Goal: Task Accomplishment & Management: Manage account settings

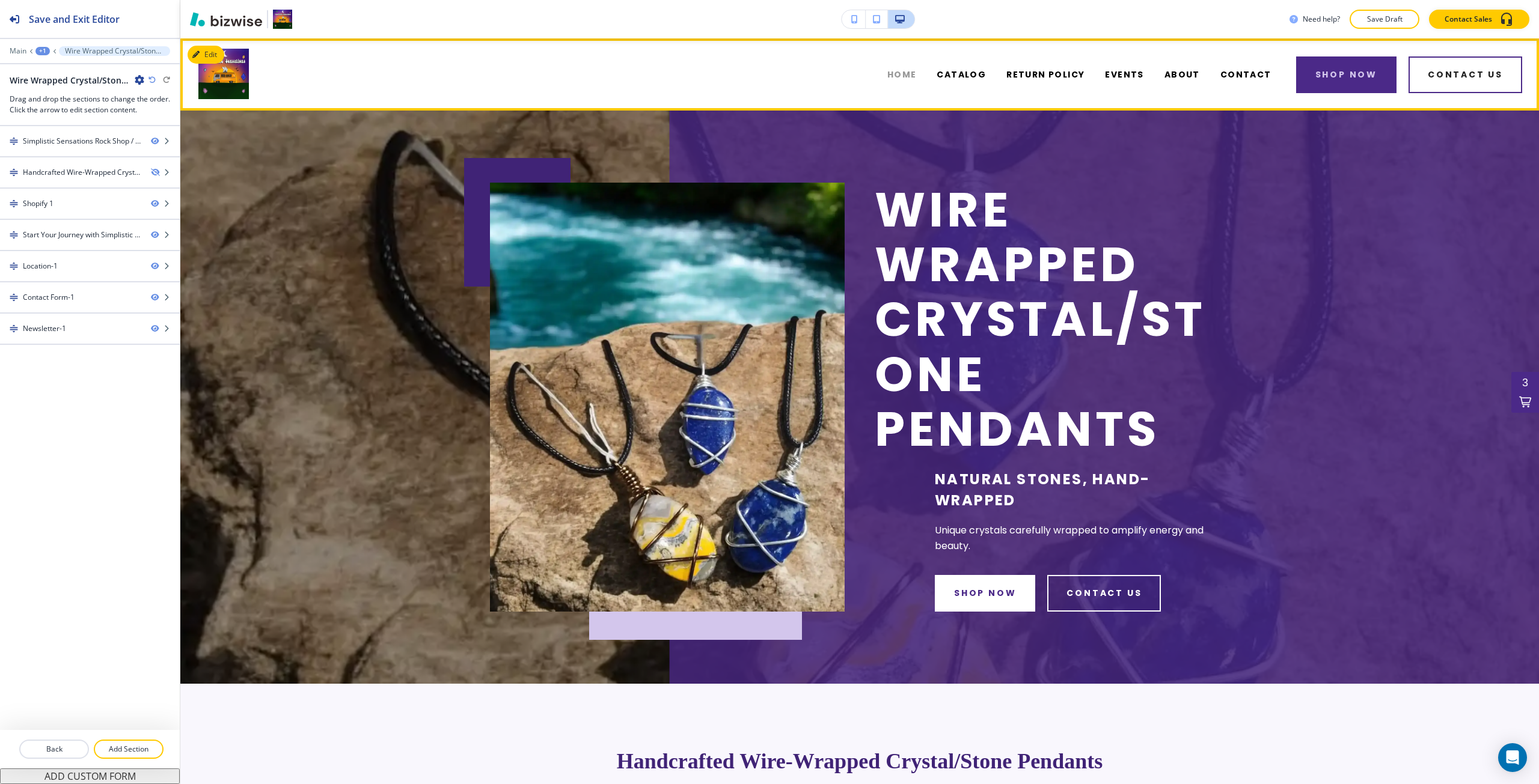
click at [909, 75] on span "HOME" at bounding box center [901, 75] width 29 height 13
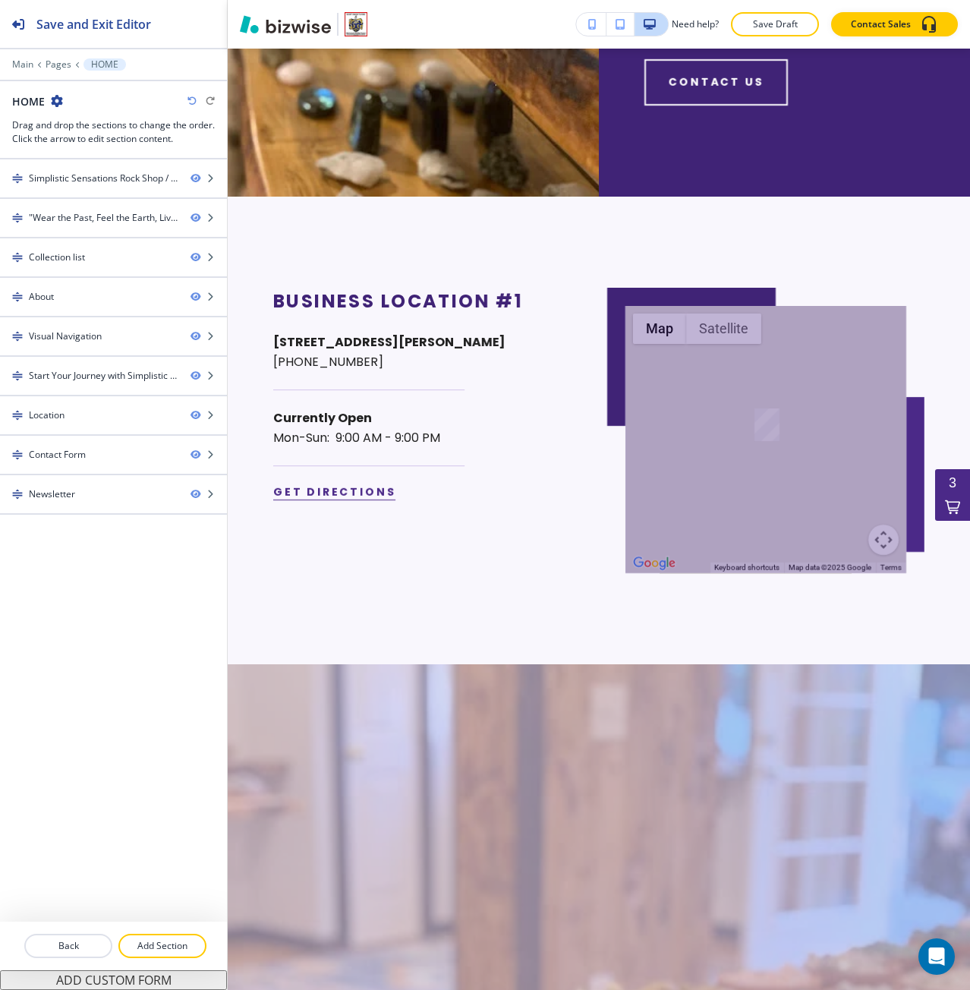
scroll to position [4912, 0]
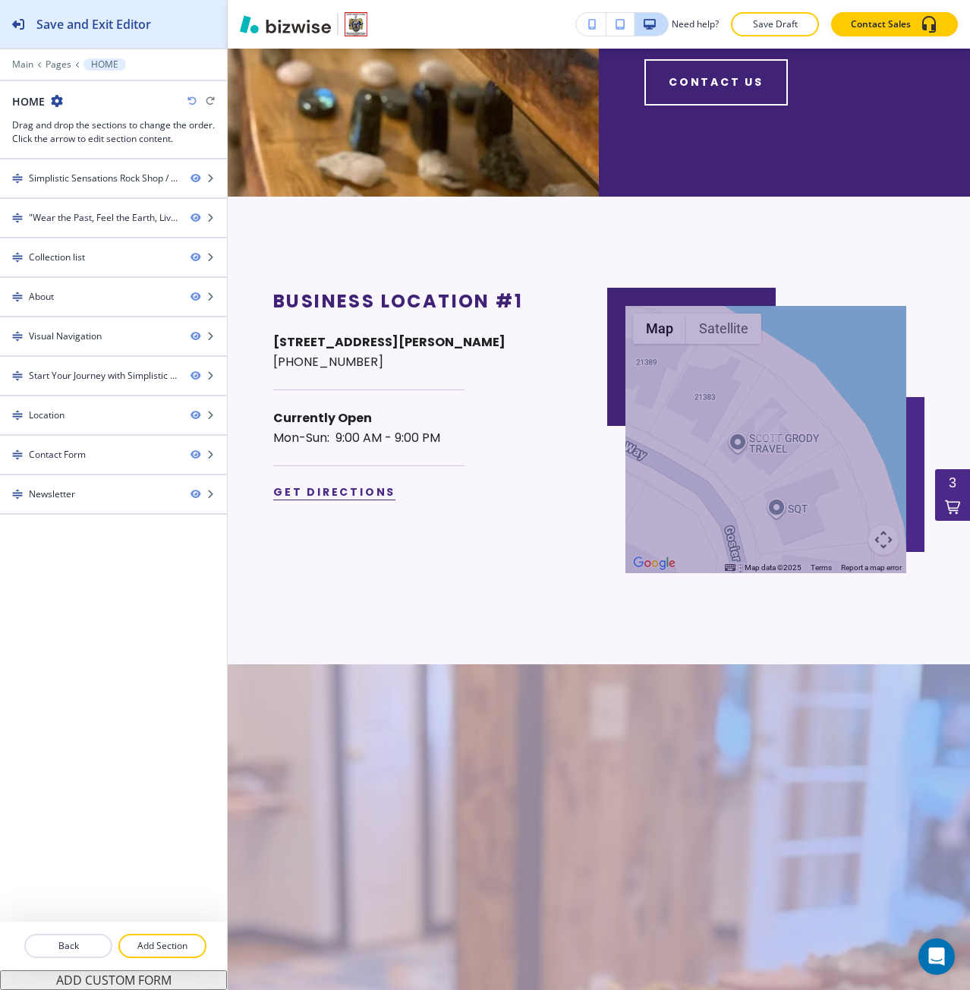
drag, startPoint x: 126, startPoint y: 20, endPoint x: 113, endPoint y: 9, distance: 17.2
click at [126, 20] on h2 "Save and Exit Editor" at bounding box center [93, 24] width 115 height 18
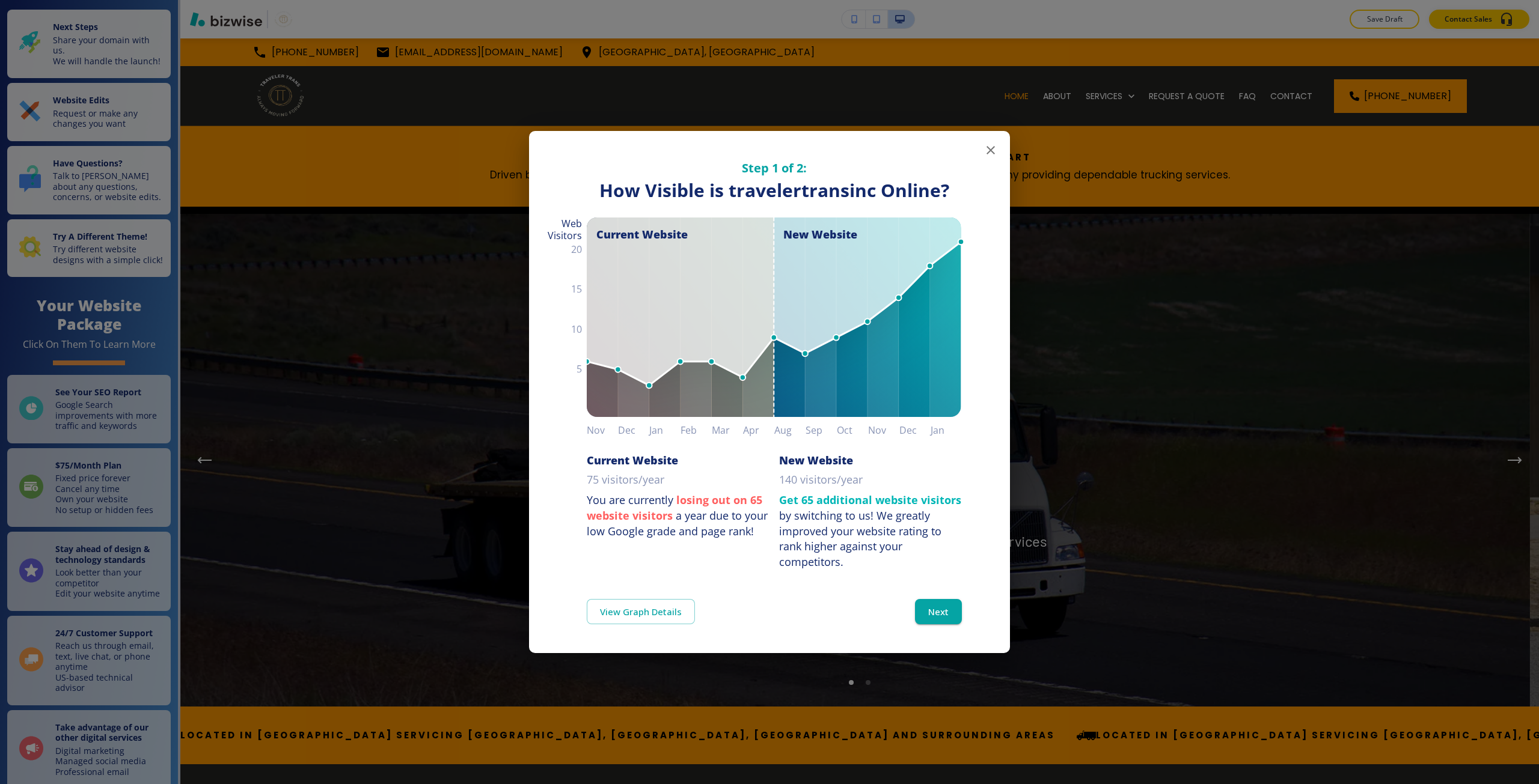
click at [883, 81] on div "Step 1 of 2: How Visible are You Online? How Visible is travelertransinc Online…" at bounding box center [769, 392] width 1539 height 784
click at [469, 474] on div "Step 1 of 2: How Visible are You Online? How Visible is travelertransinc Online…" at bounding box center [769, 392] width 1539 height 784
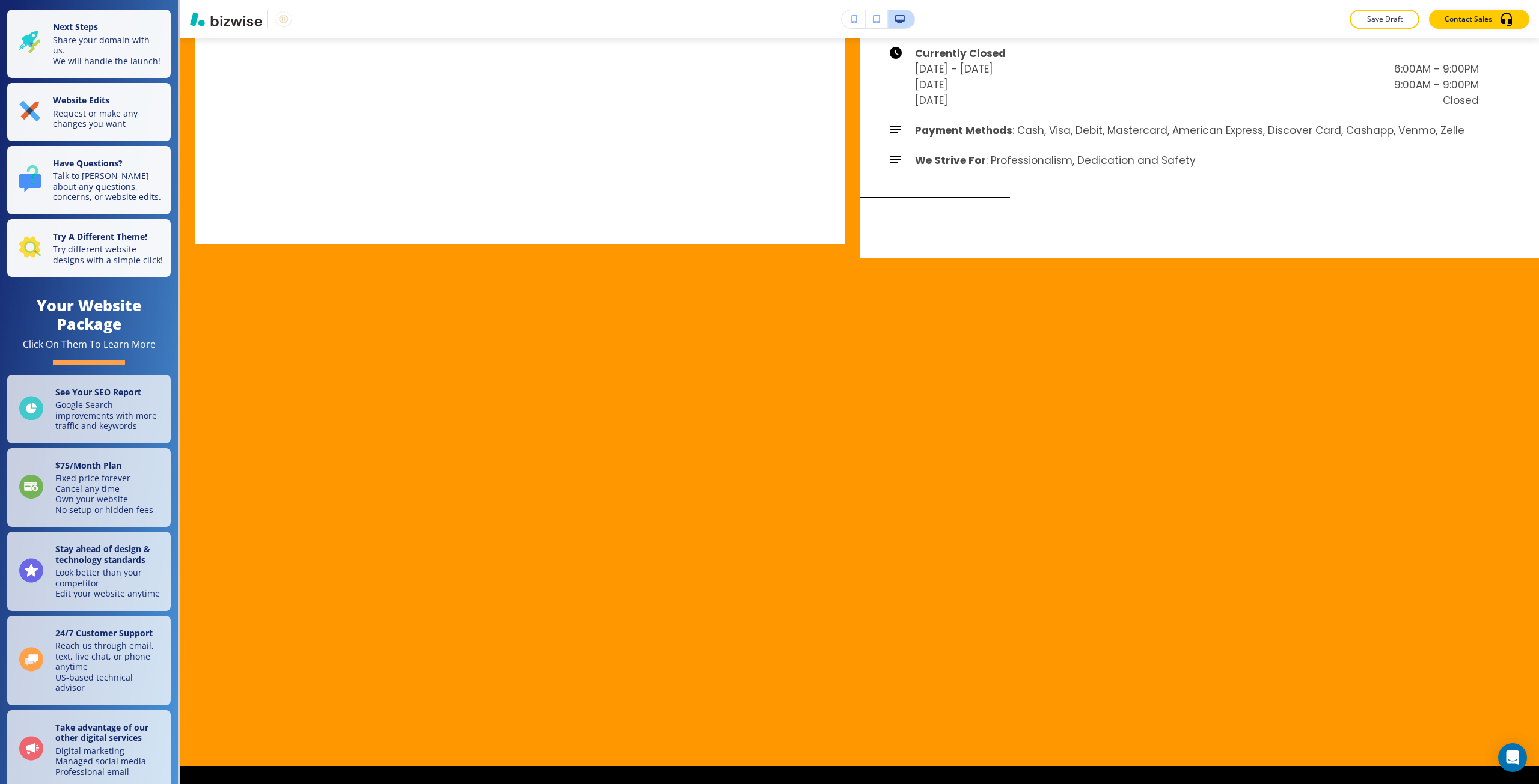
scroll to position [4267, 0]
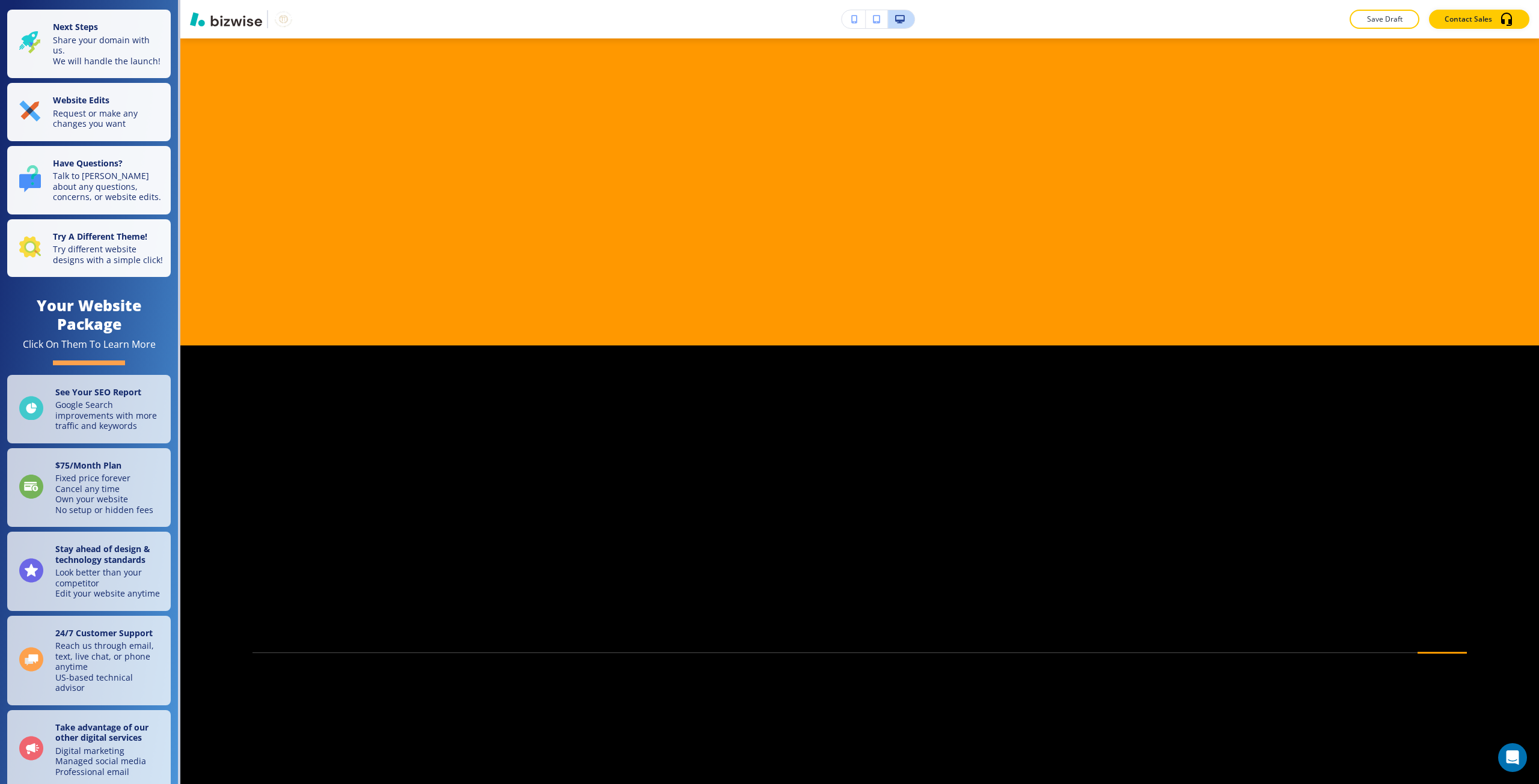
drag, startPoint x: 208, startPoint y: 154, endPoint x: 152, endPoint y: 300, distance: 156.4
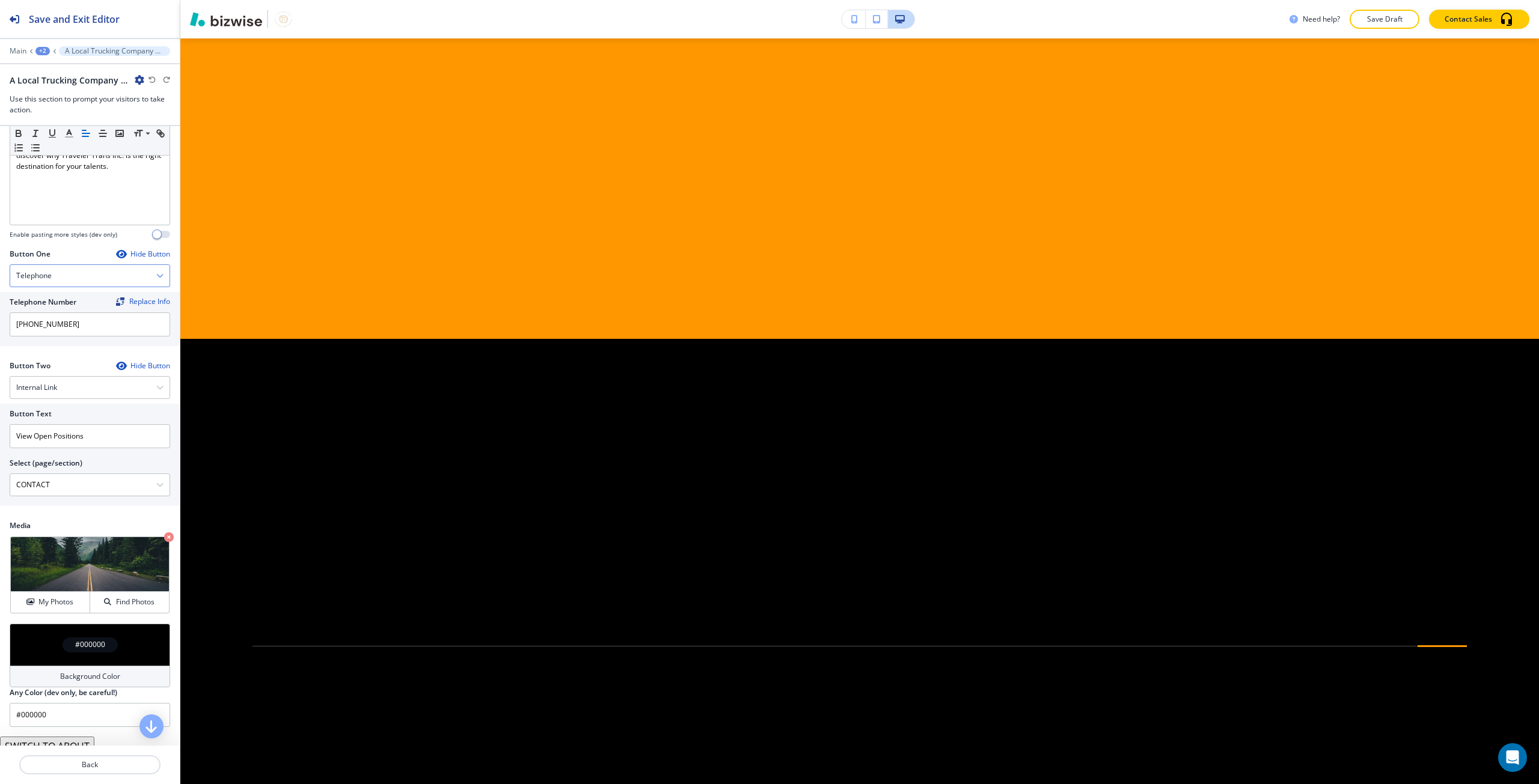
scroll to position [336, 0]
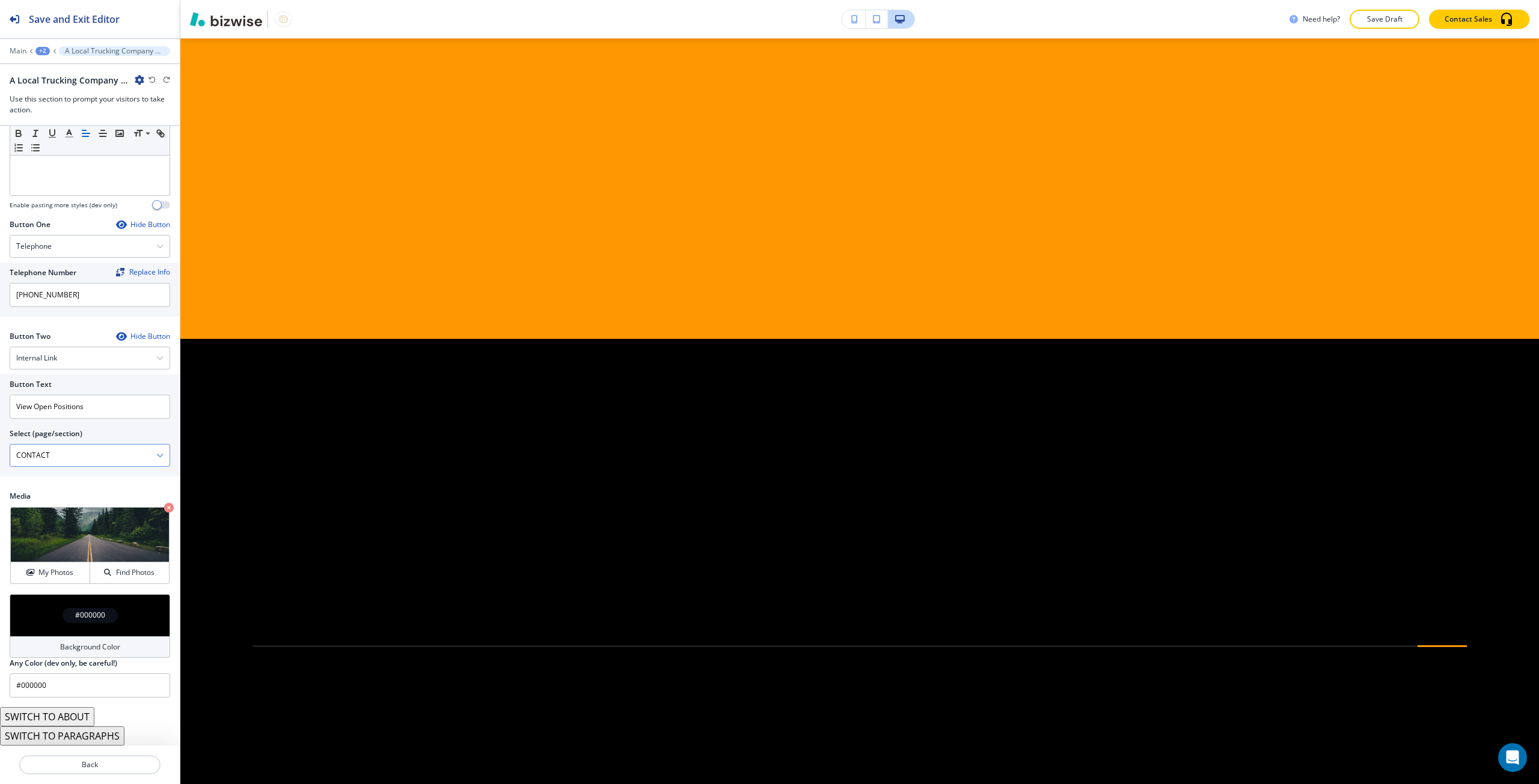
click at [74, 462] on \(page\/section\) "CONTACT" at bounding box center [83, 455] width 146 height 21
click at [156, 457] on icon "button" at bounding box center [159, 455] width 7 height 7
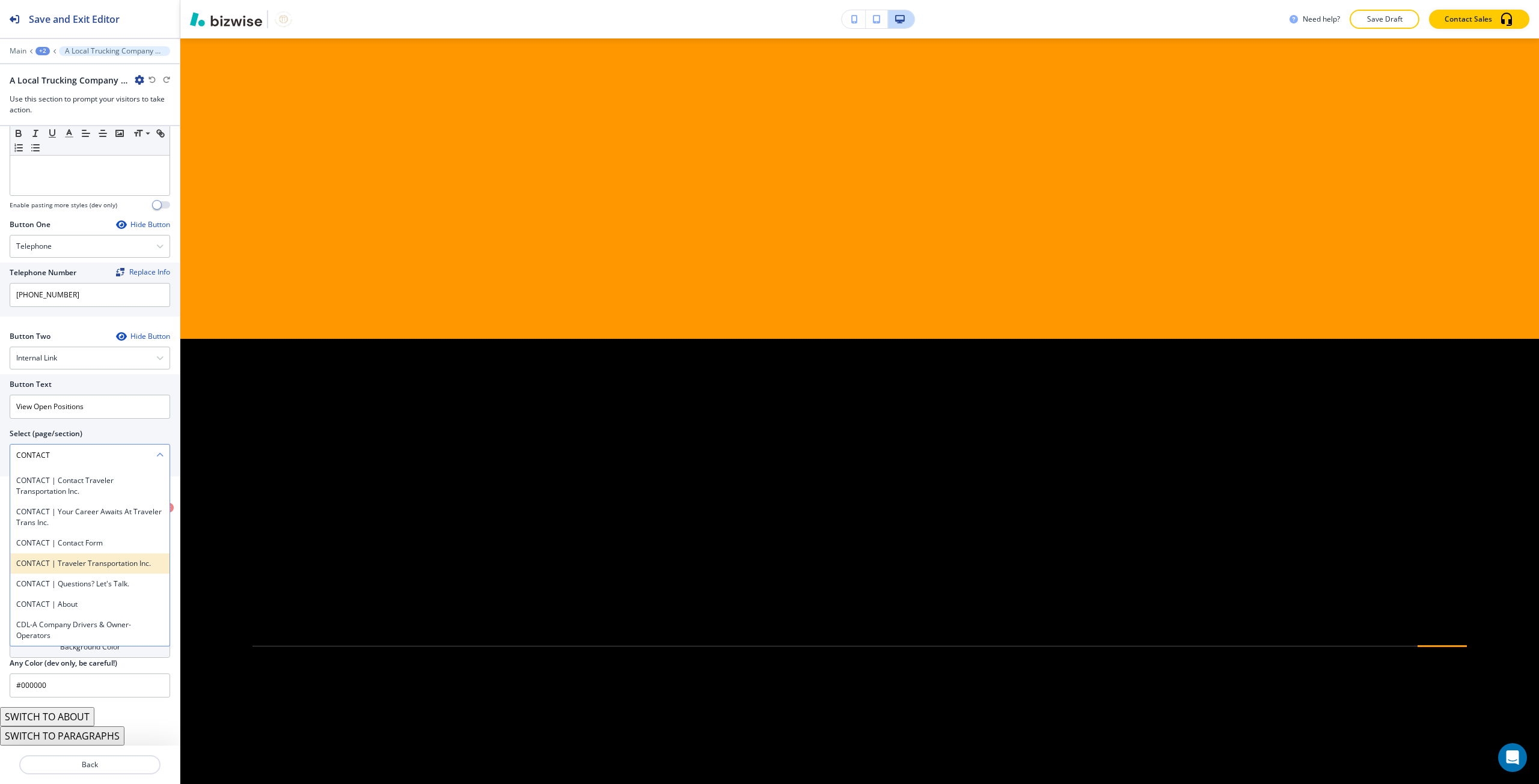
scroll to position [14302, 0]
click at [114, 630] on h4 "CDL-A Company Drivers & Owner-Operators" at bounding box center [90, 630] width 147 height 21
type \(page\/section\) "CDL-A Company Drivers & Owner-Operators"
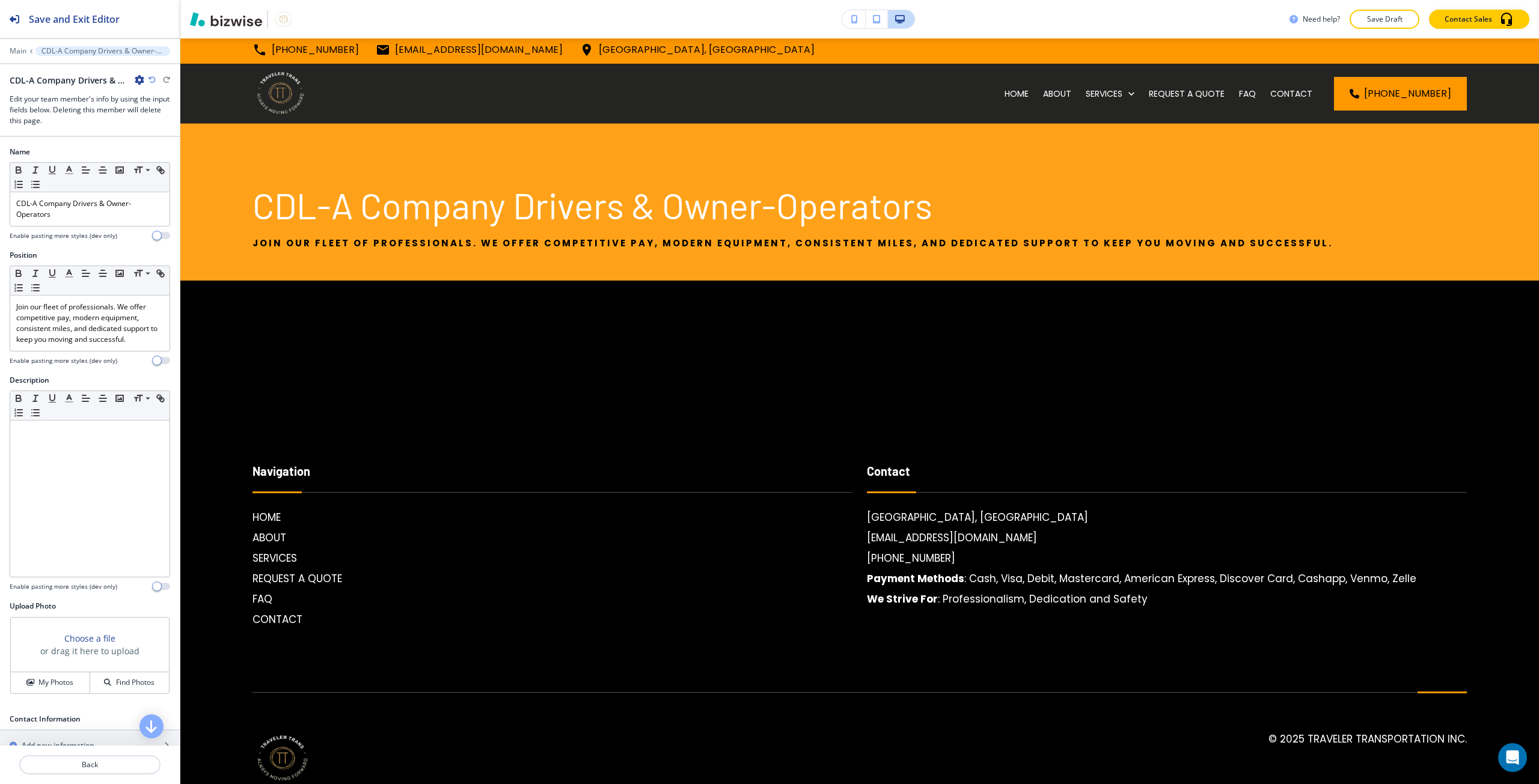
scroll to position [0, 0]
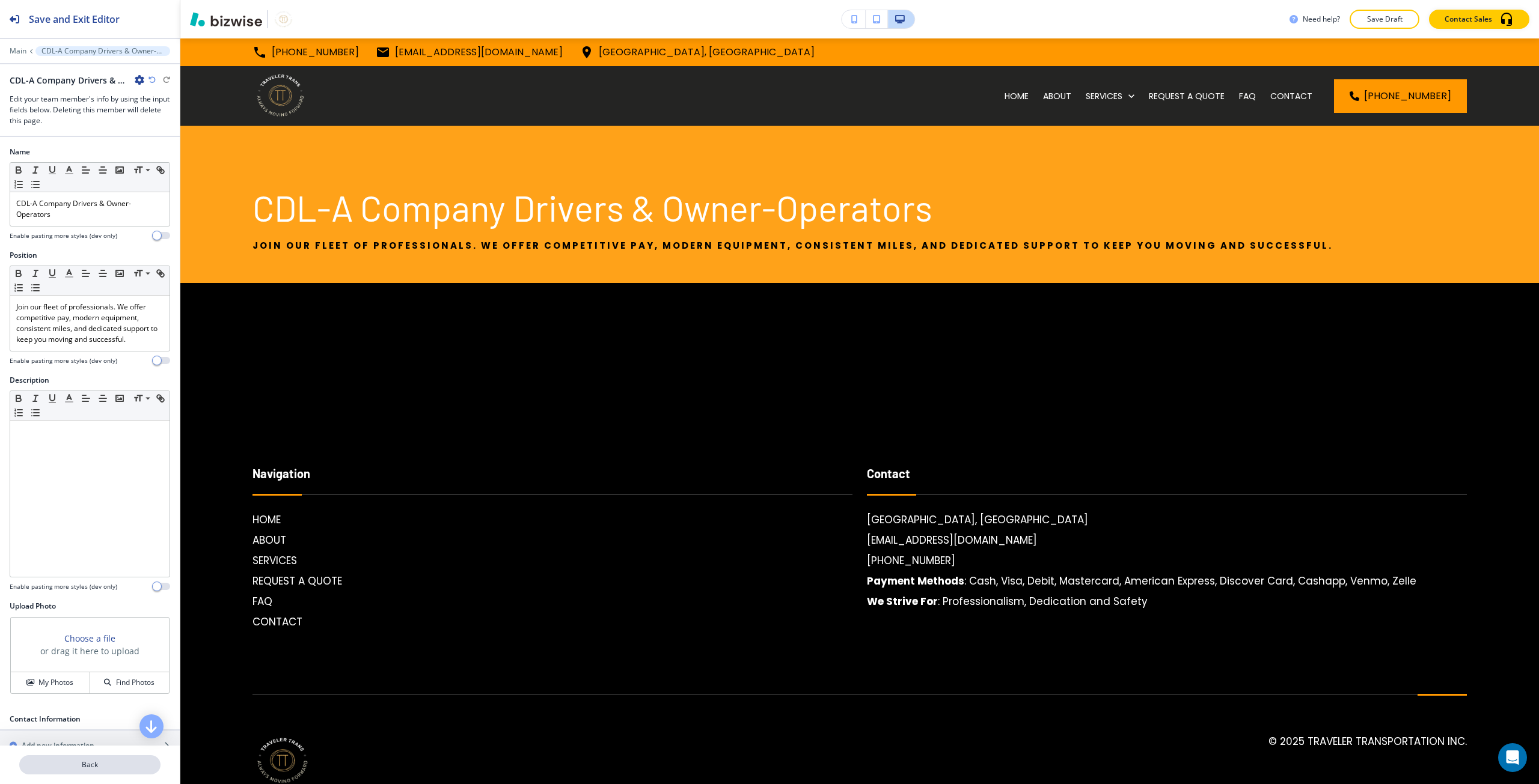
click at [112, 767] on p "Back" at bounding box center [90, 765] width 139 height 11
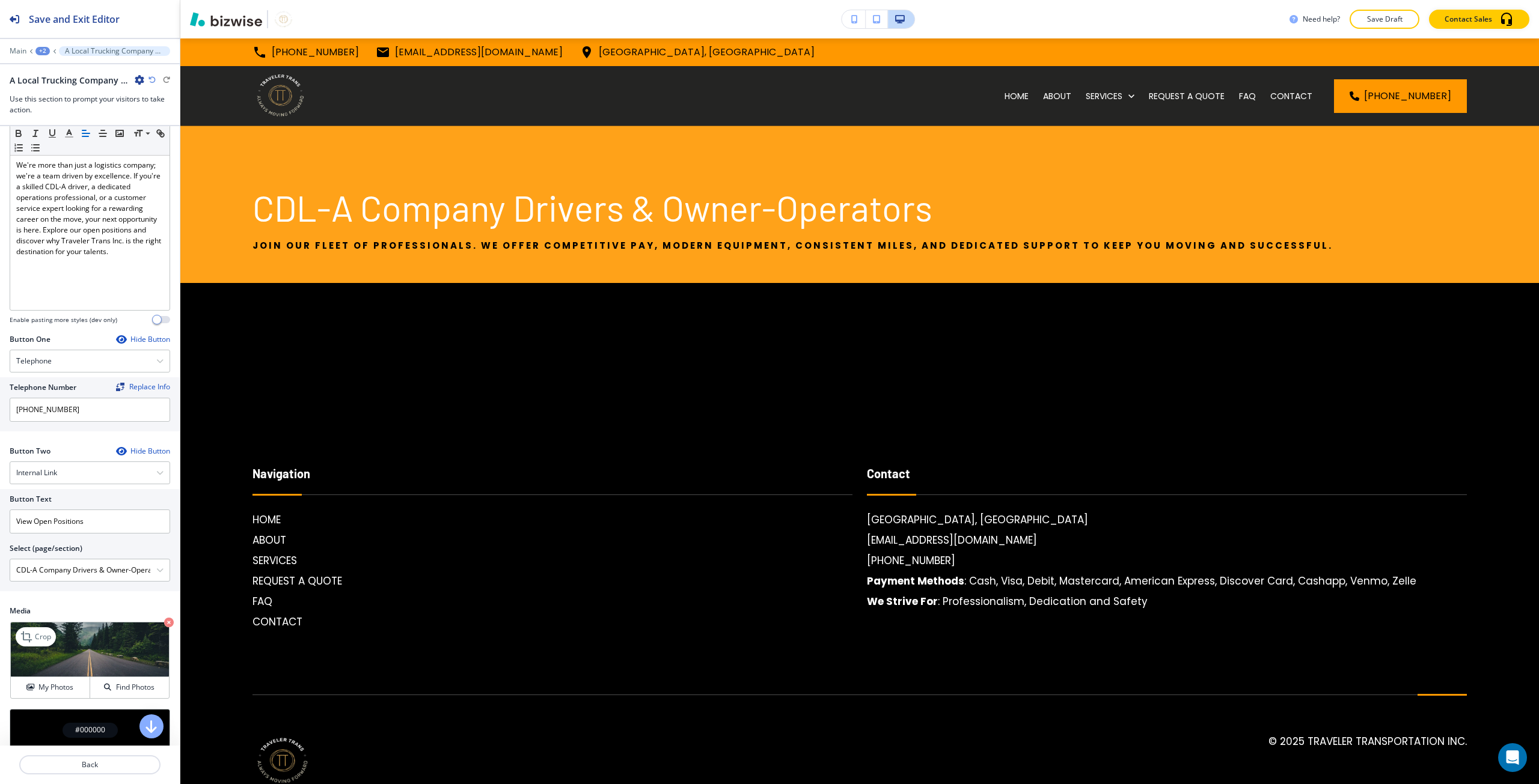
scroll to position [241, 0]
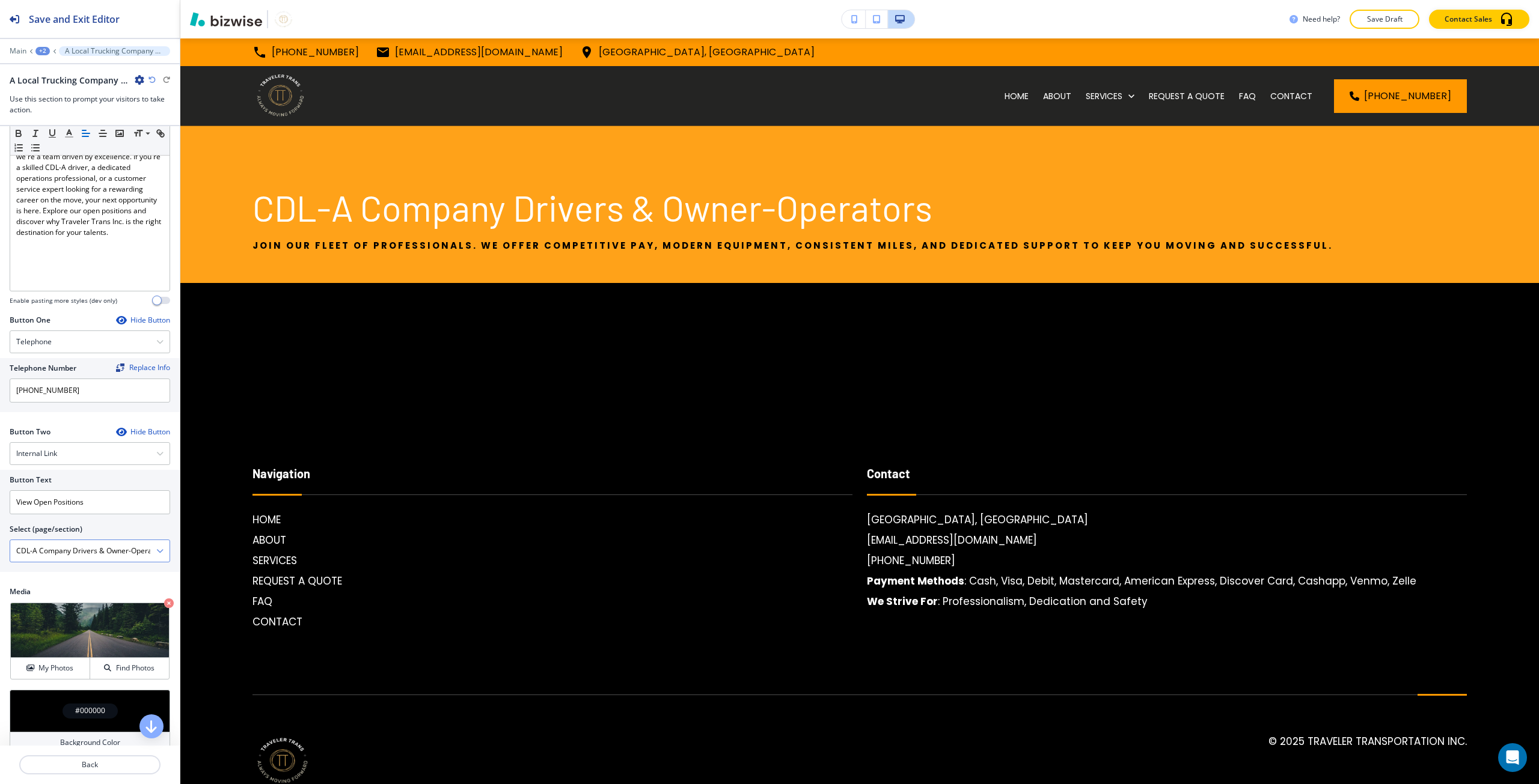
click at [156, 547] on div "CDL-A Company Drivers & Owner-Operators" at bounding box center [90, 550] width 159 height 21
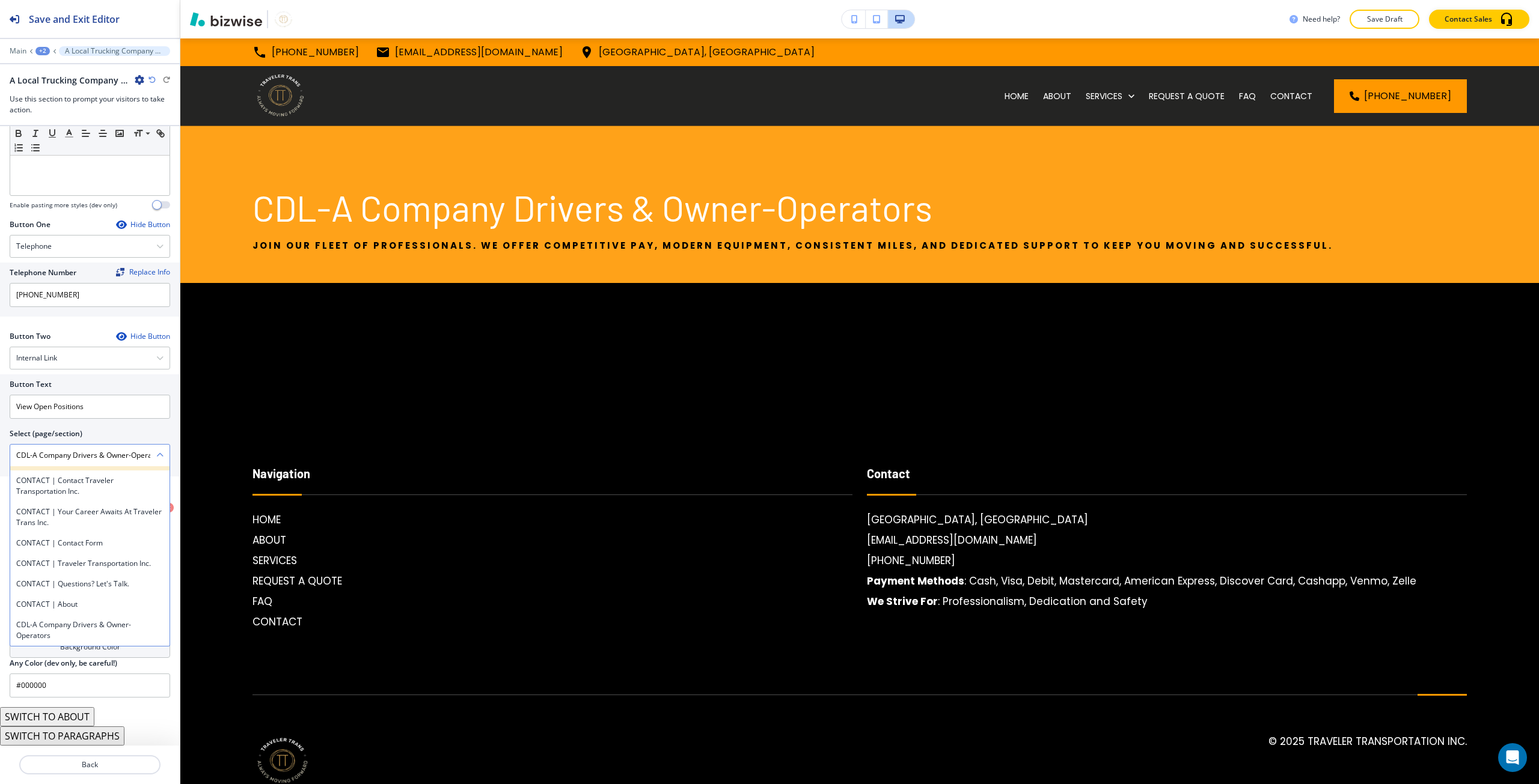
scroll to position [14243, 0]
click at [107, 528] on h4 "CONTACT | Your Career Awaits at Traveler Trans Inc." at bounding box center [90, 517] width 147 height 21
type \(page\/section\) "CONTACT | Your Career Awaits at Traveler Trans Inc."
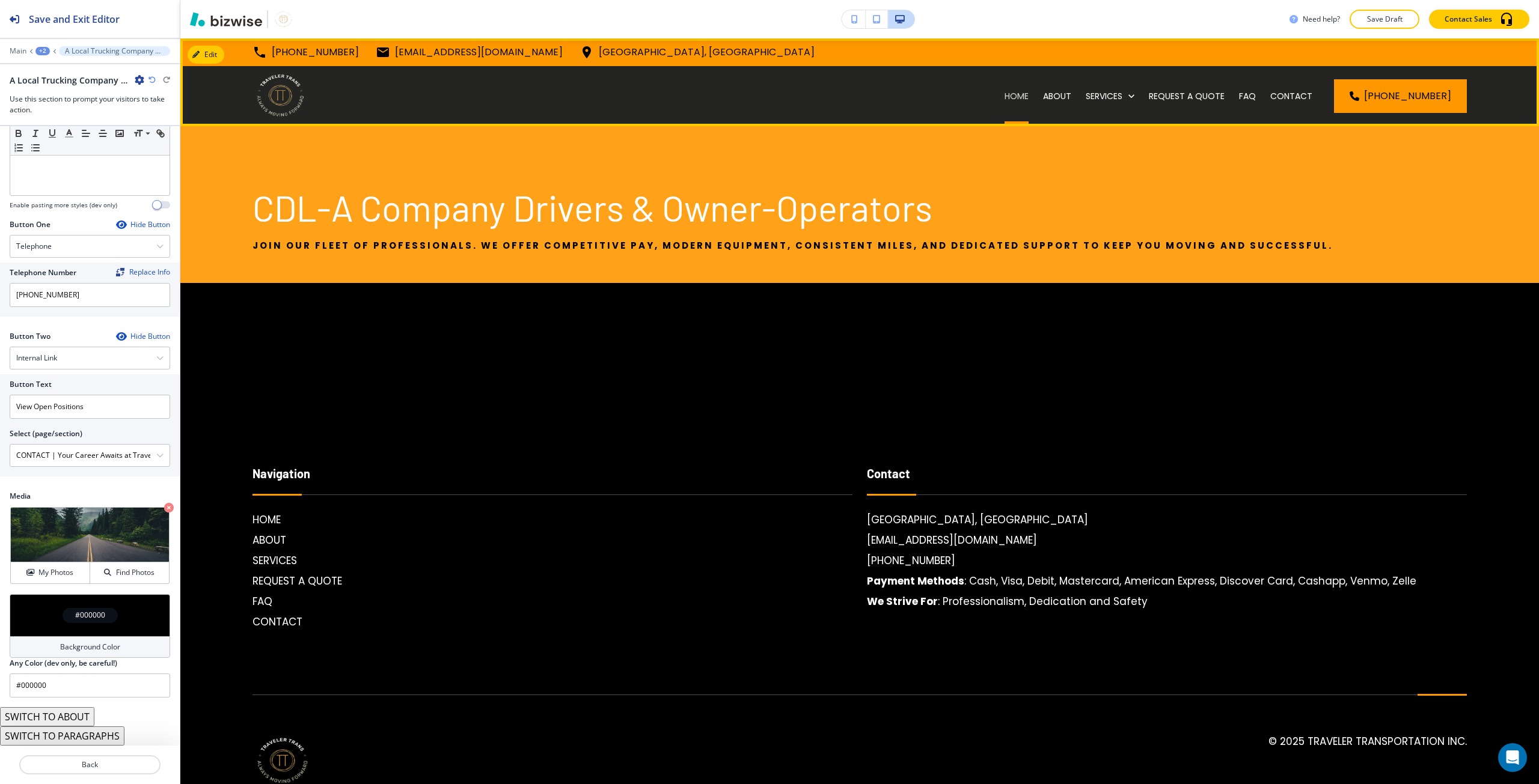
click at [1024, 95] on p "HOME" at bounding box center [1016, 96] width 24 height 12
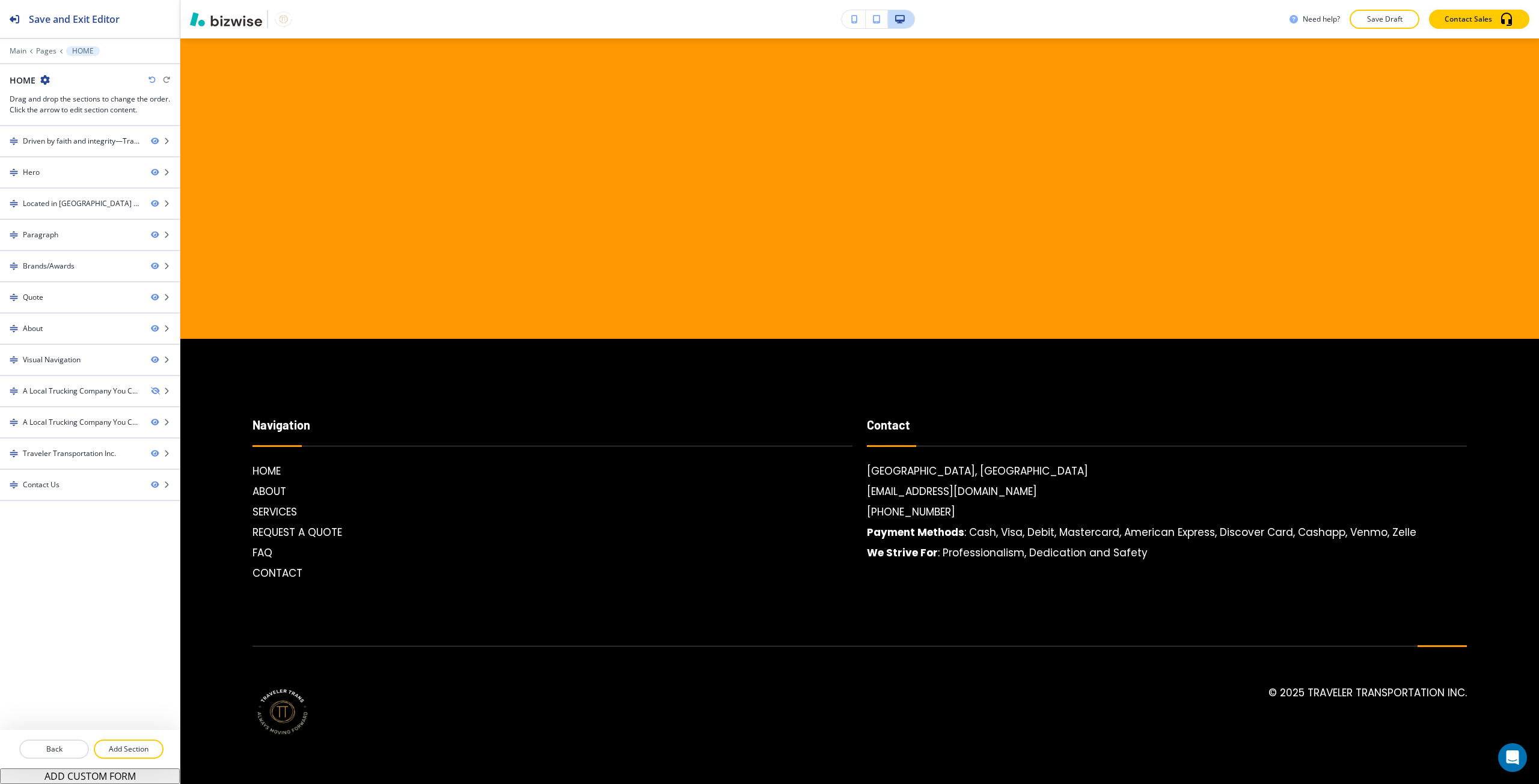
scroll to position [4387, 0]
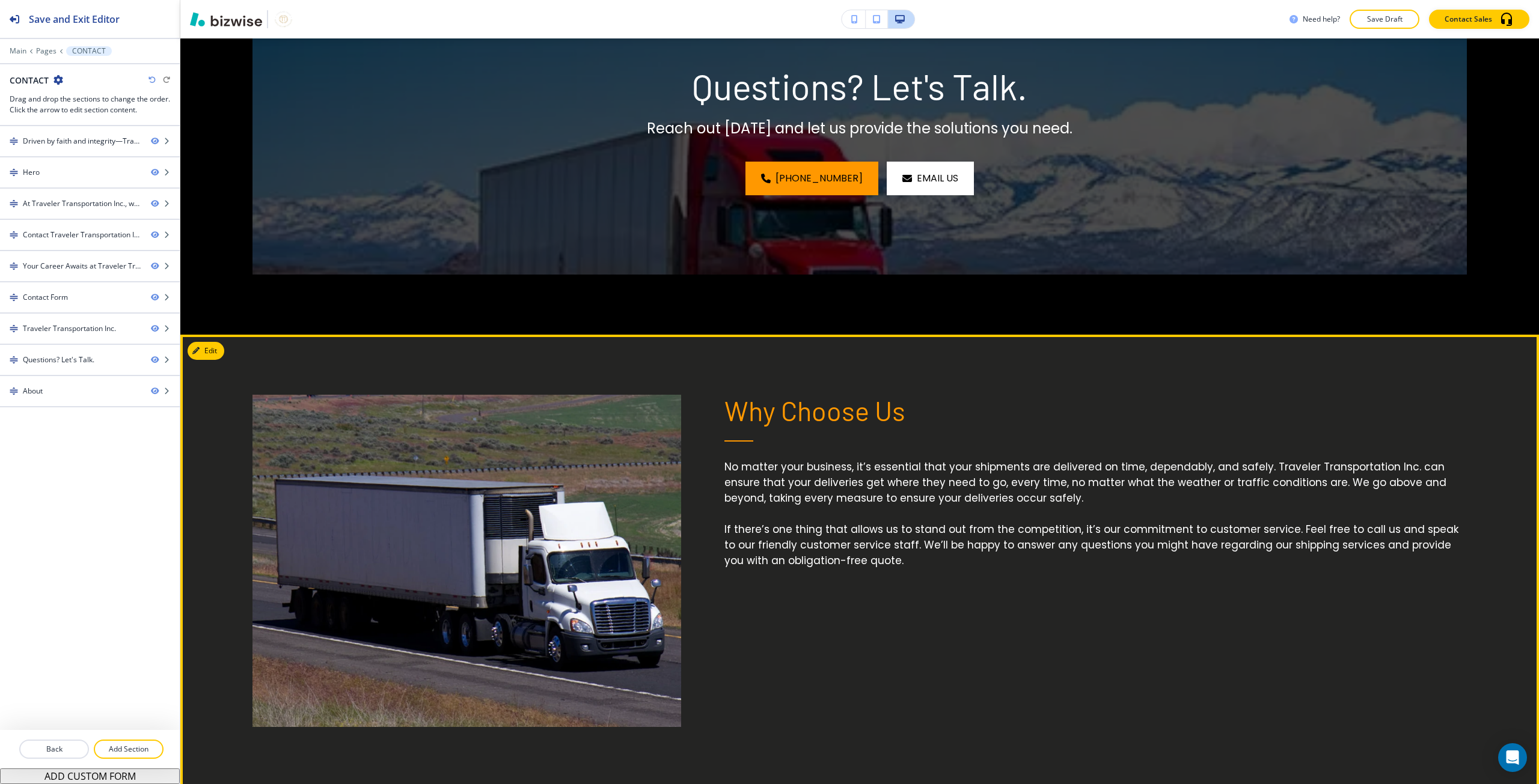
scroll to position [2873, 0]
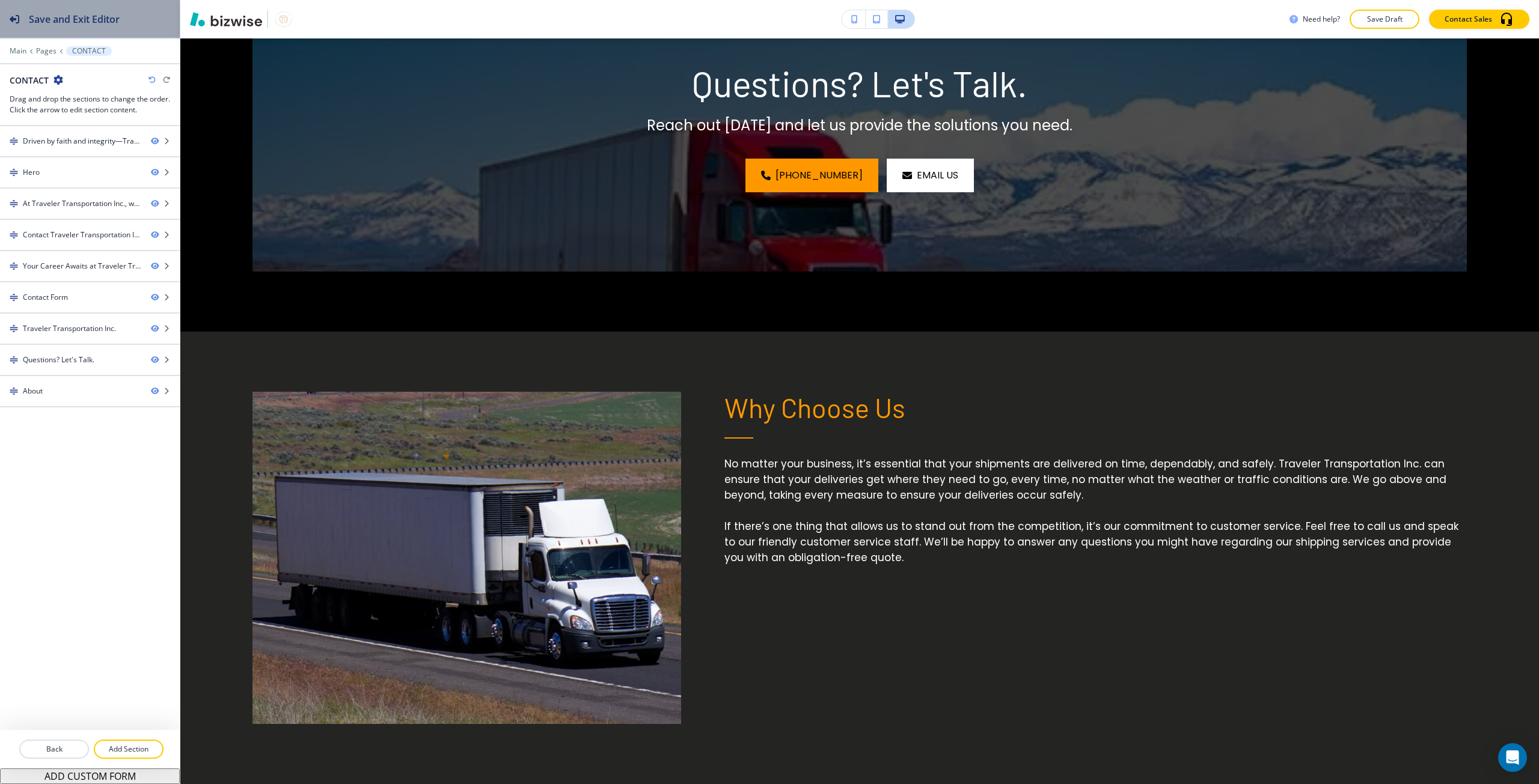
click at [149, 29] on button "Save and Exit Editor" at bounding box center [90, 19] width 180 height 38
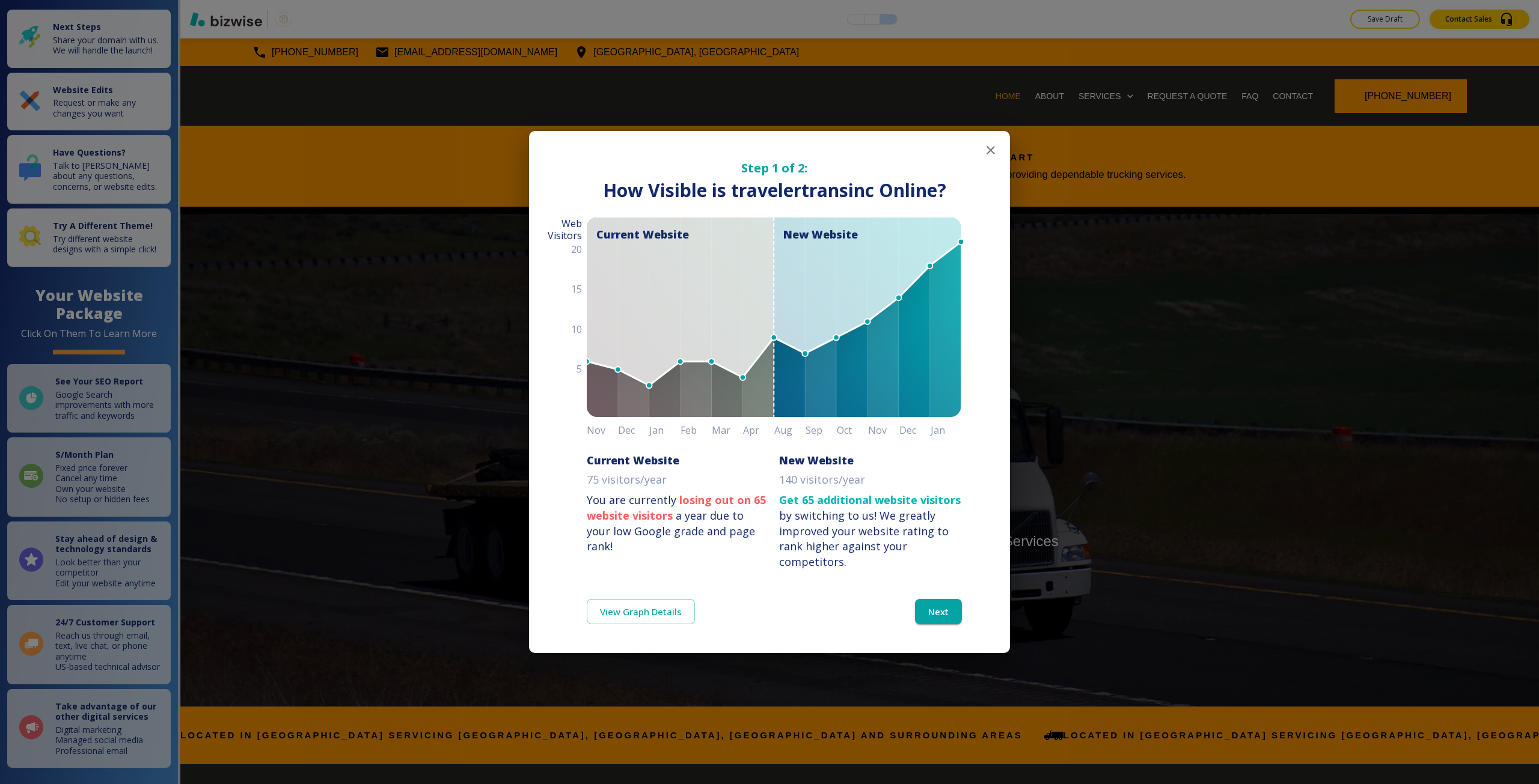
click at [1432, 124] on div "Step 1 of 2: How Visible are You Online? How Visible is travelertransinc Online…" at bounding box center [769, 392] width 1539 height 784
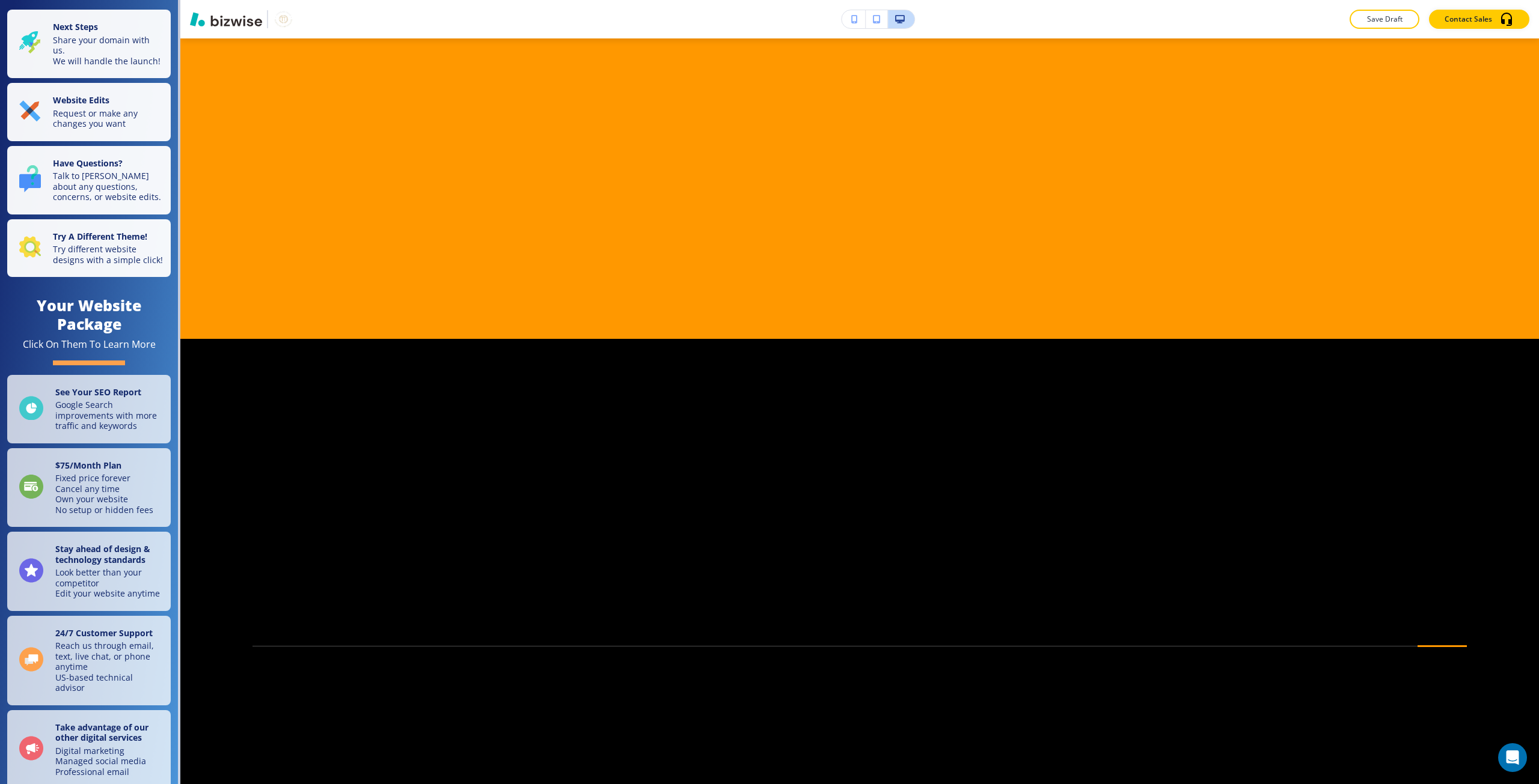
scroll to position [4509, 0]
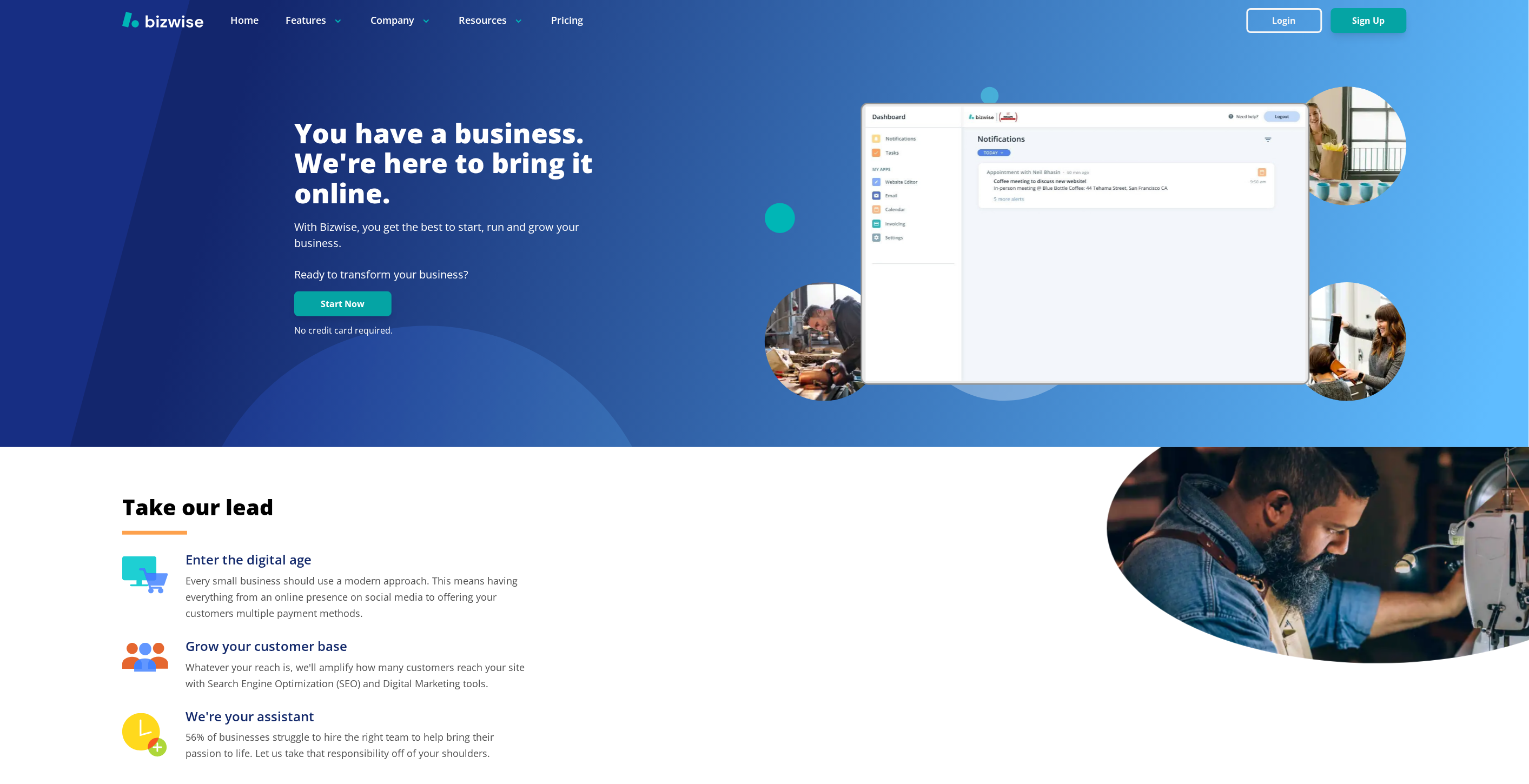
click at [1288, 26] on button "Login" at bounding box center [1285, 20] width 76 height 25
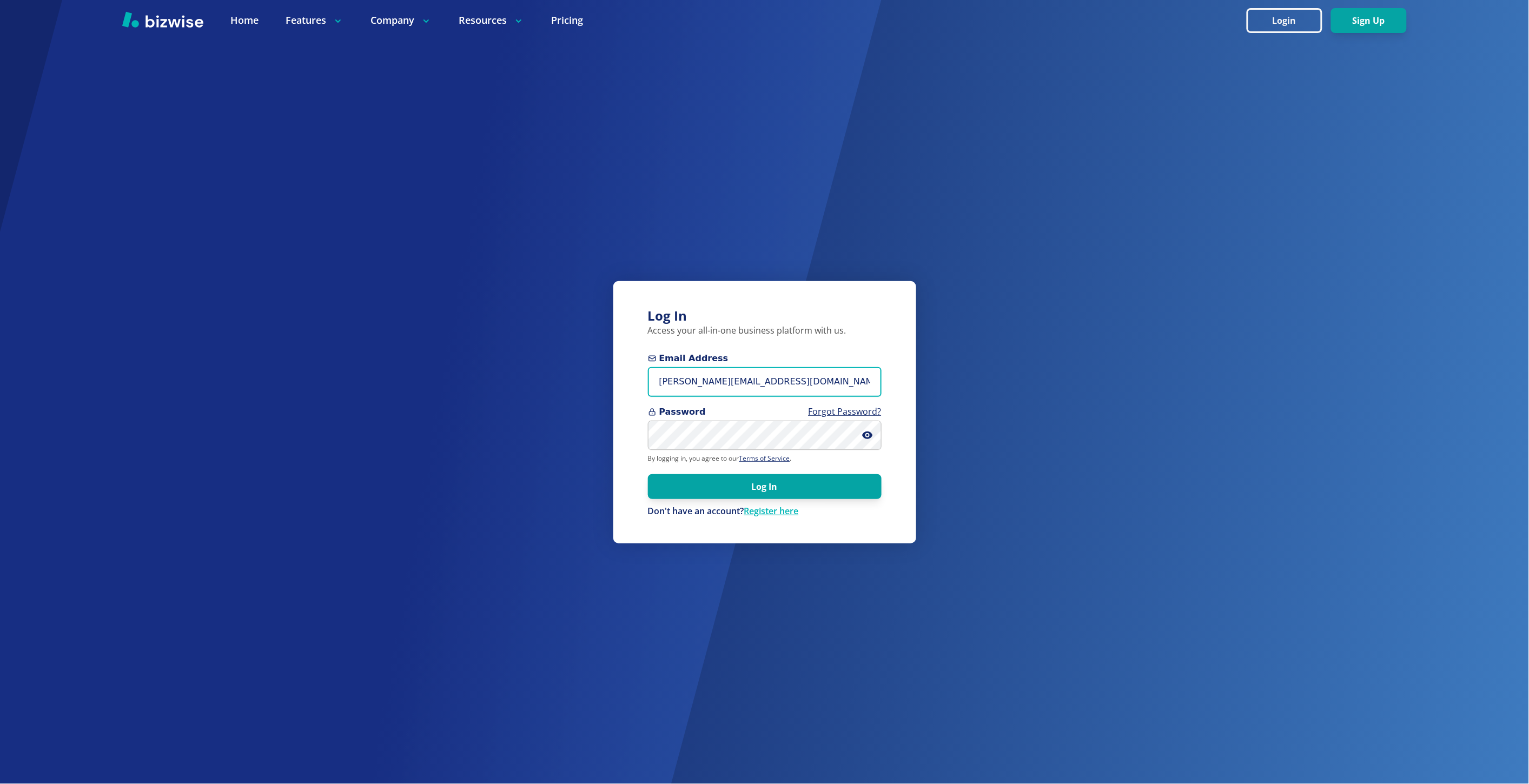
click at [726, 384] on input "[PERSON_NAME][EMAIL_ADDRESS][DOMAIN_NAME]" at bounding box center [765, 382] width 234 height 30
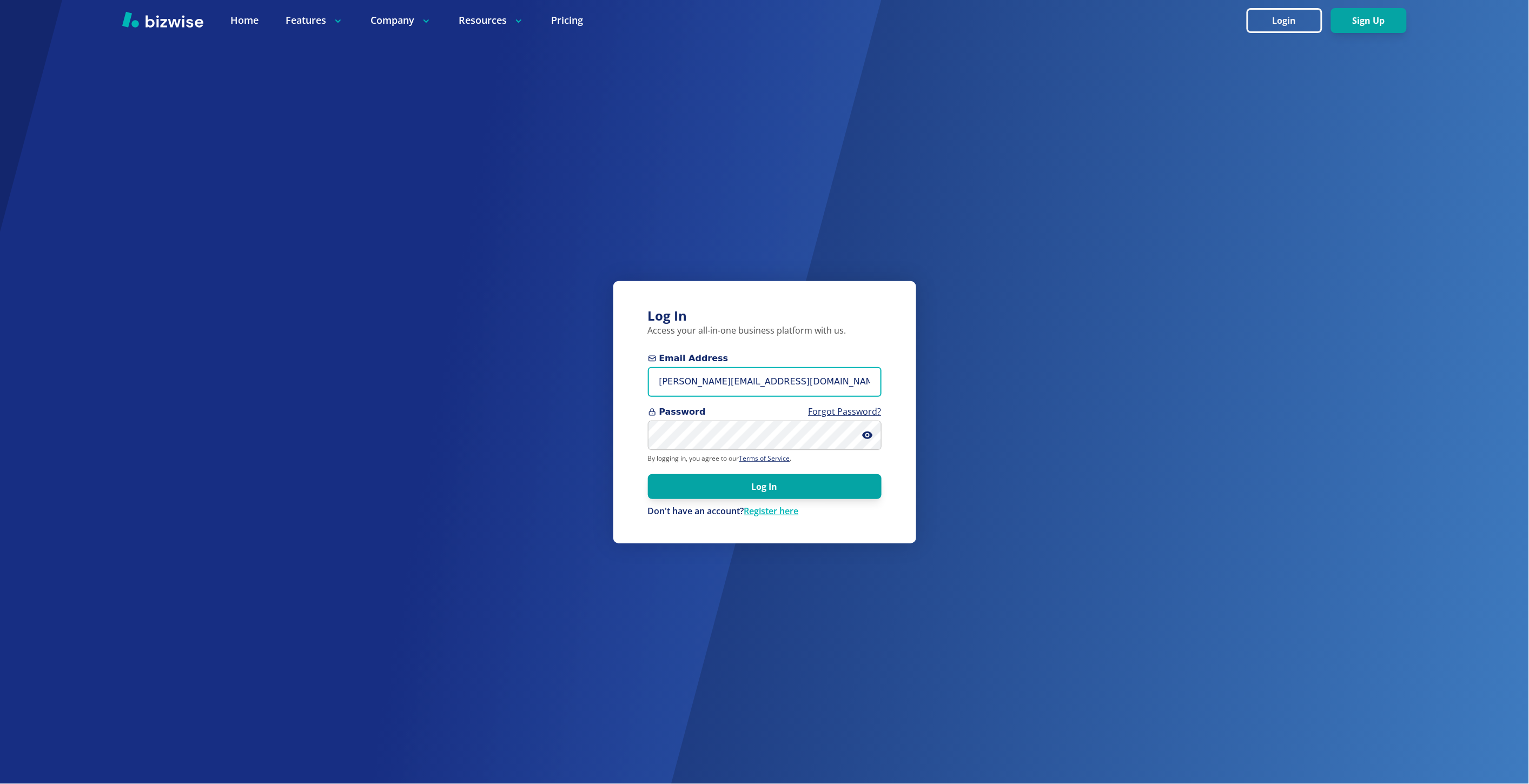
click at [726, 384] on input "[PERSON_NAME][EMAIL_ADDRESS][DOMAIN_NAME]" at bounding box center [765, 382] width 234 height 30
paste input "[EMAIL_ADDRESS]"
type input "[EMAIL_ADDRESS][DOMAIN_NAME]"
click at [657, 495] on button "Log In" at bounding box center [765, 487] width 234 height 25
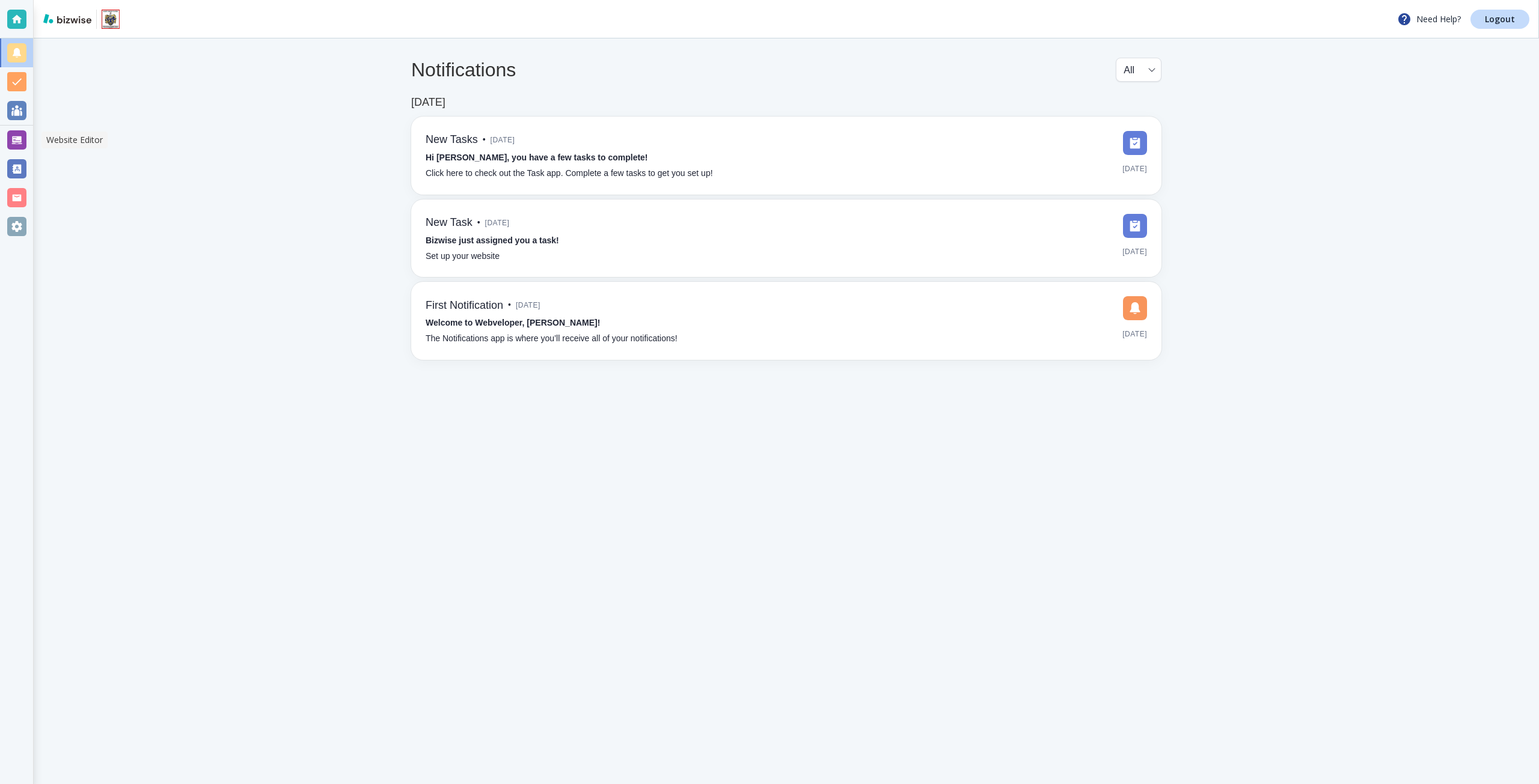
click at [18, 139] on div at bounding box center [17, 140] width 19 height 19
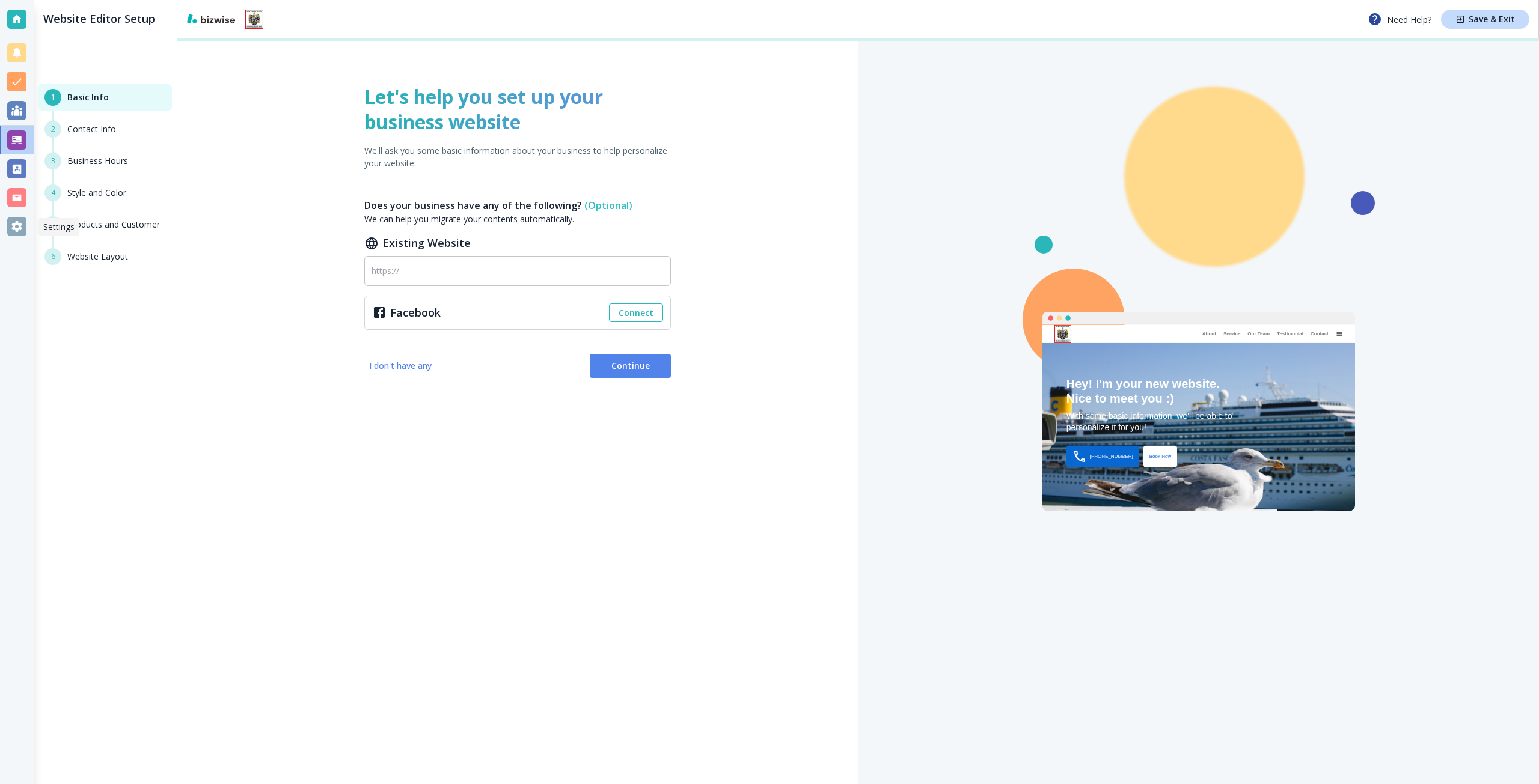
click at [16, 225] on div at bounding box center [17, 226] width 19 height 19
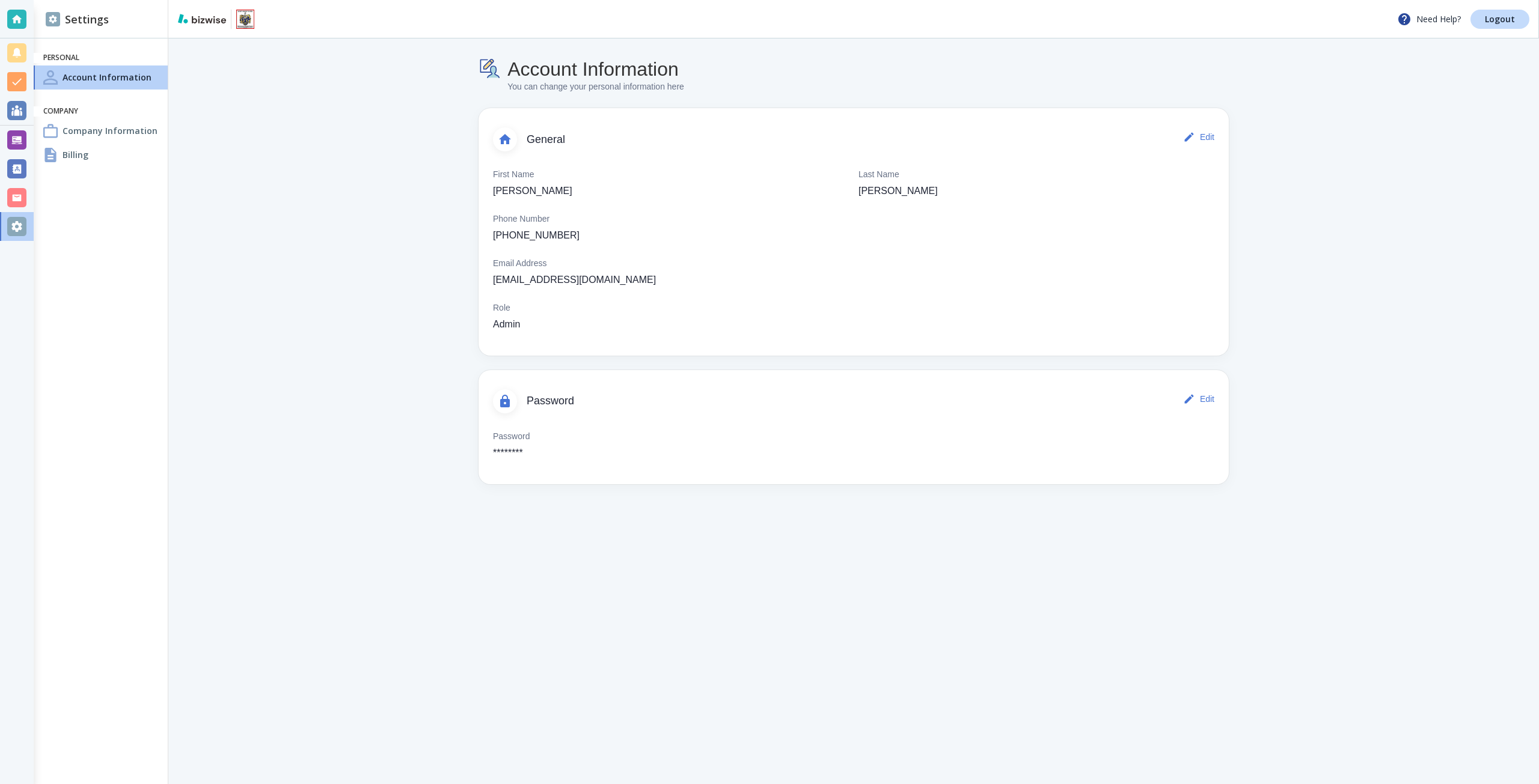
click at [64, 150] on h4 "Billing" at bounding box center [75, 154] width 26 height 13
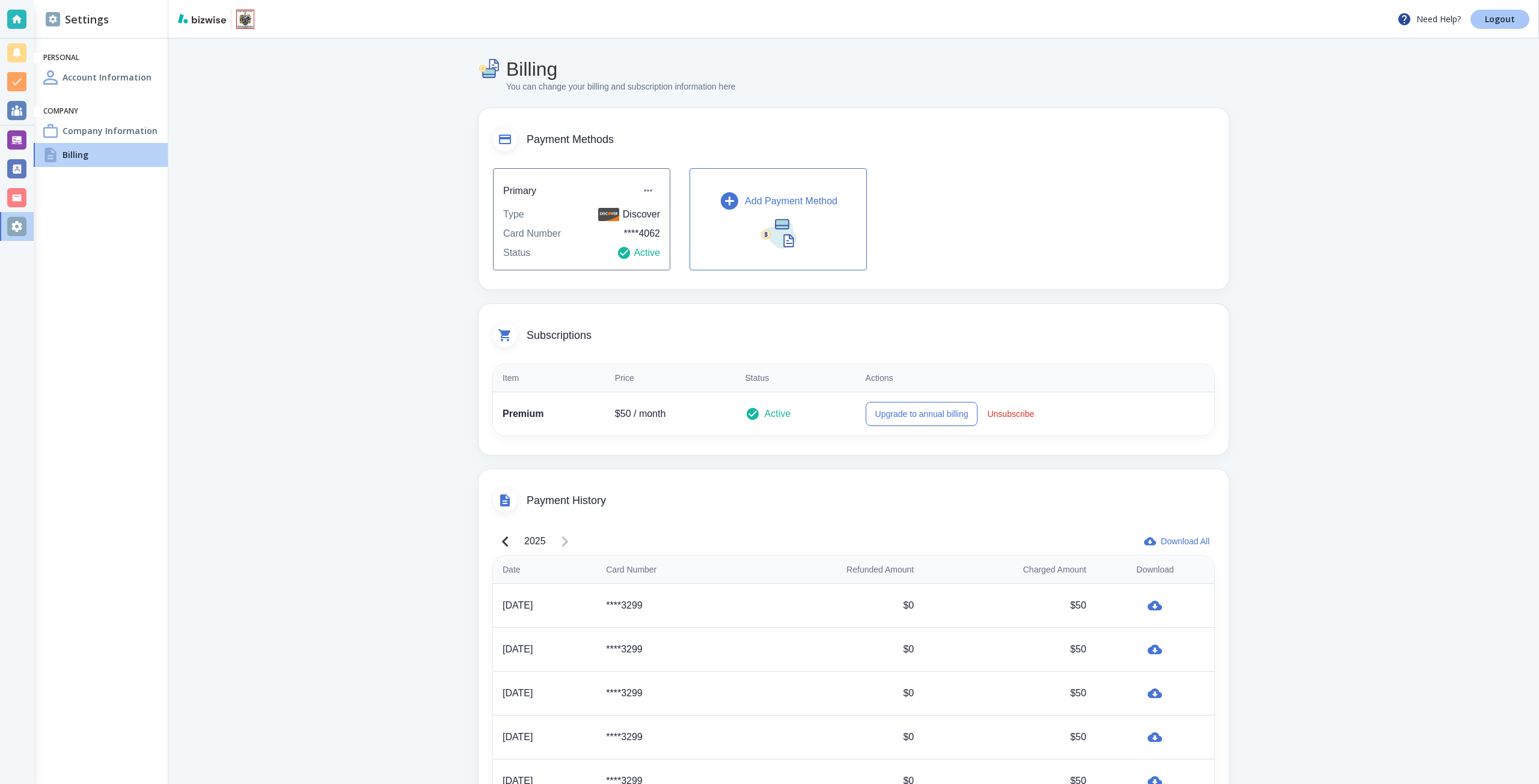
click at [1499, 21] on p "Logout" at bounding box center [1499, 19] width 30 height 9
